Goal: Find specific page/section: Find specific page/section

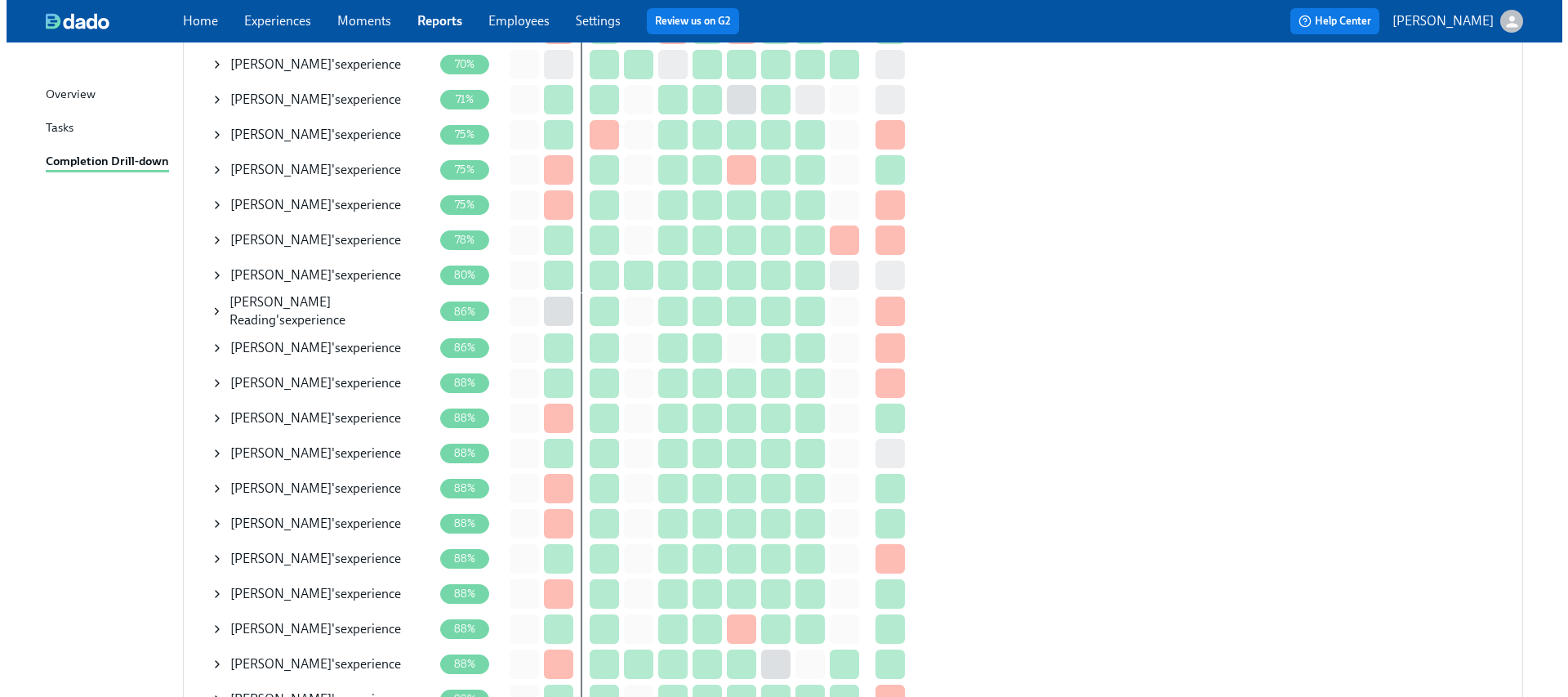
scroll to position [590, 0]
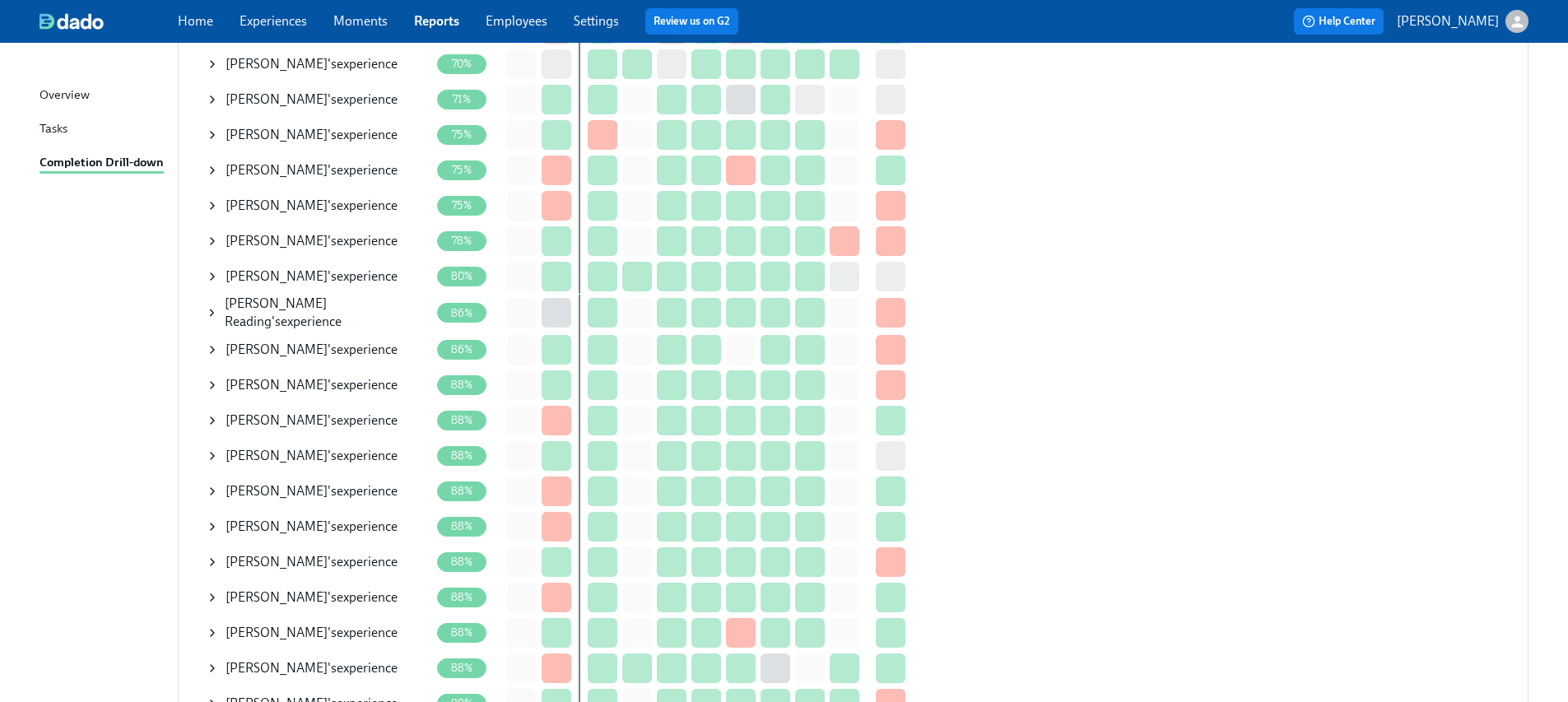
click at [201, 276] on div "Completion for all tasks What do the percentages mean? ​ Completion for all tas…" at bounding box center [853, 702] width 1350 height 2153
click at [206, 275] on icon at bounding box center [212, 276] width 14 height 14
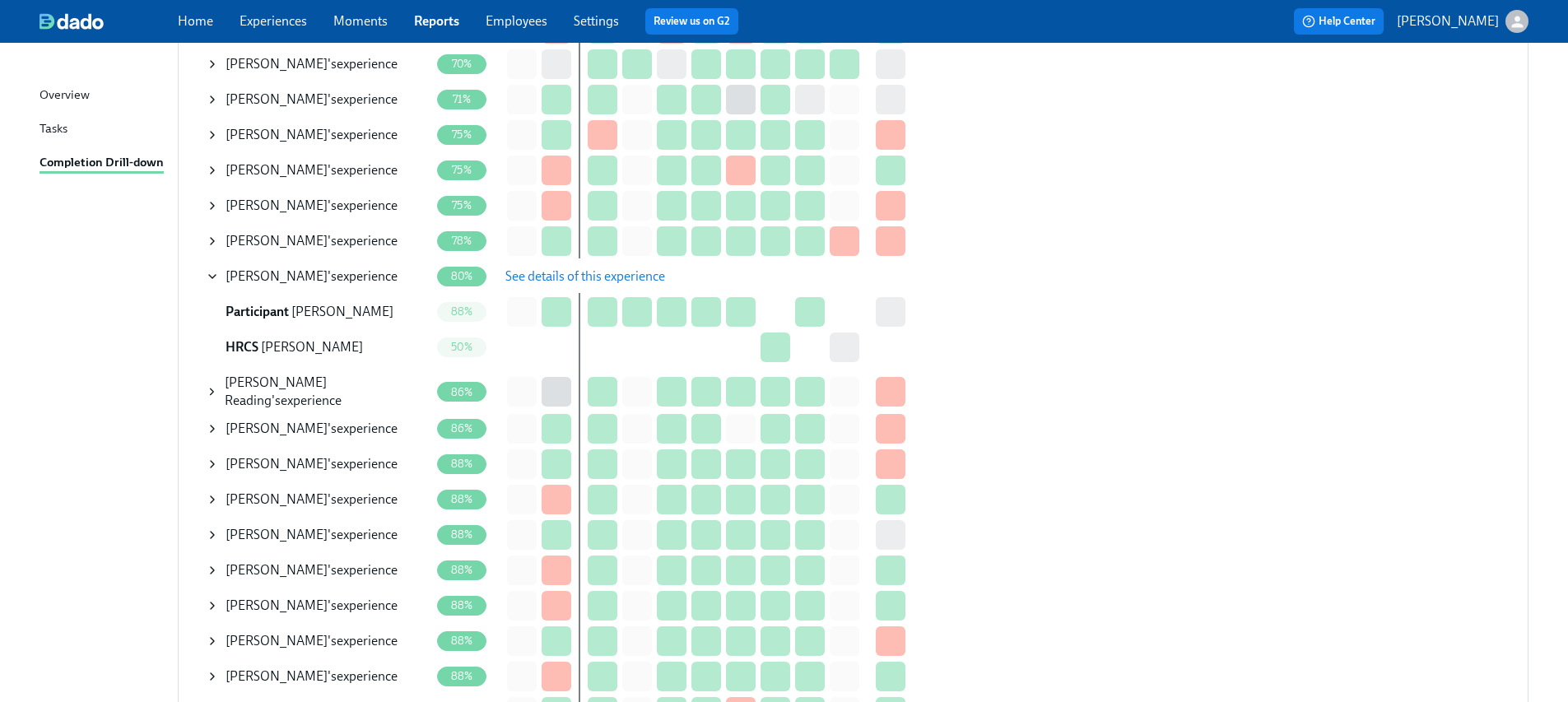
click at [555, 263] on button "See details of this experience" at bounding box center [585, 276] width 182 height 33
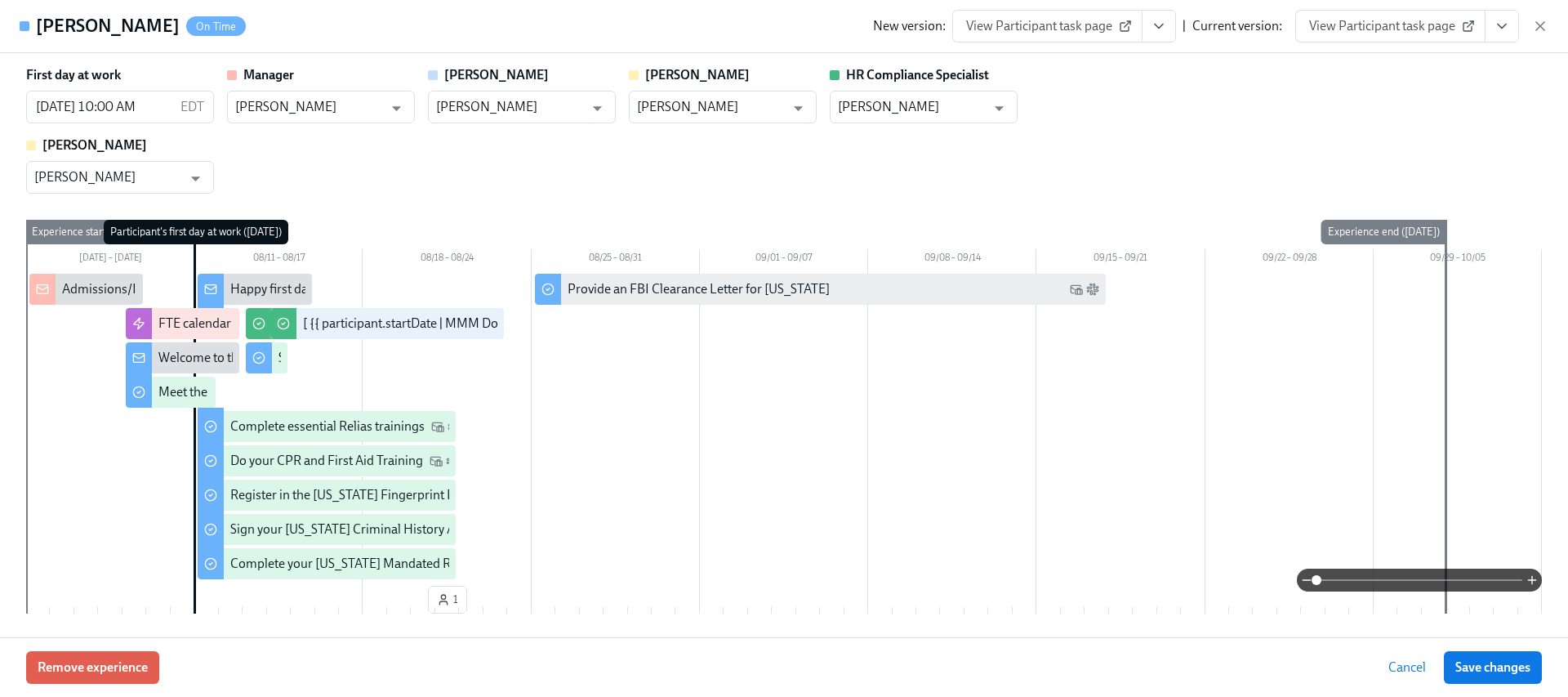
click at [1499, 23] on icon "View task page" at bounding box center [1502, 26] width 16 height 16
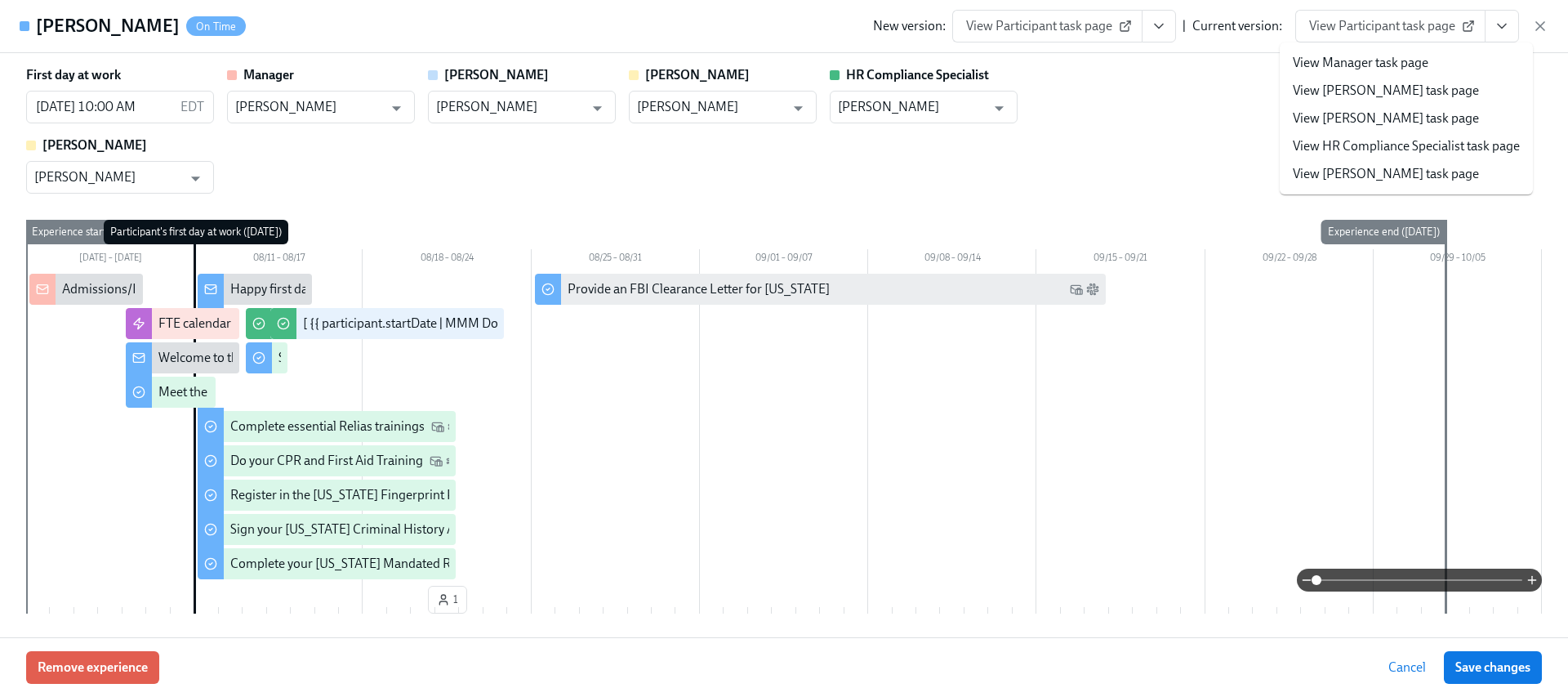
click at [1364, 137] on link "View HR Compliance Specialist task page" at bounding box center [1406, 146] width 227 height 18
